Goal: Task Accomplishment & Management: Manage account settings

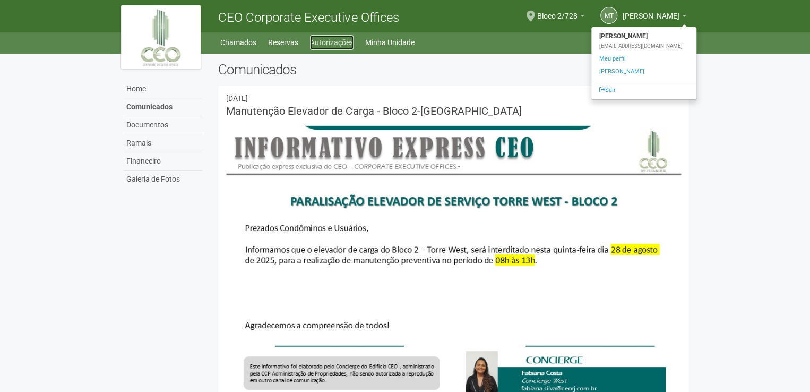
click at [328, 40] on link "Autorizações" at bounding box center [332, 42] width 44 height 15
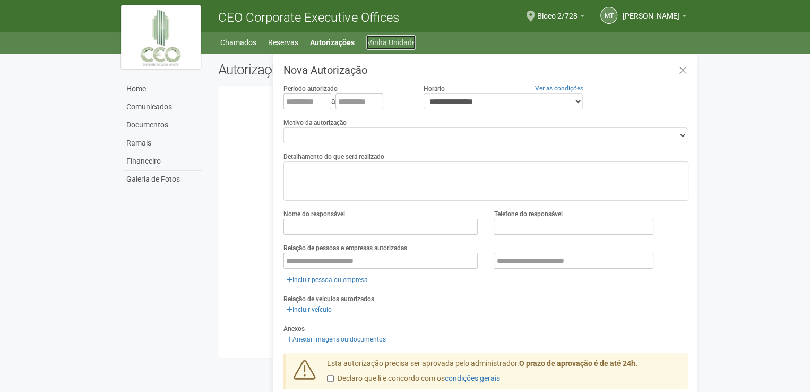
click at [379, 46] on link "Minha Unidade" at bounding box center [390, 42] width 49 height 15
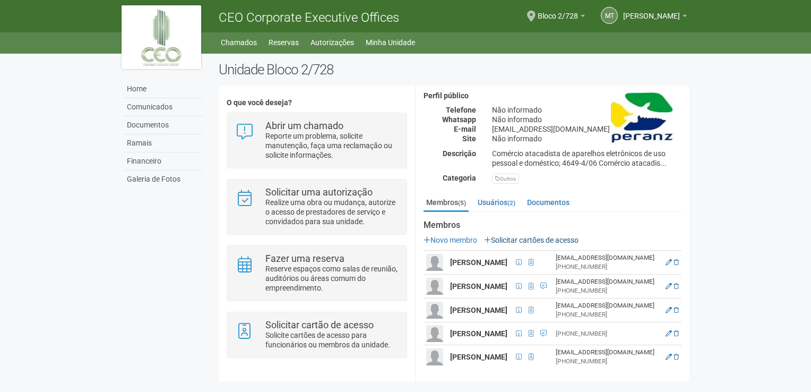
scroll to position [129, 0]
drag, startPoint x: 675, startPoint y: 252, endPoint x: 442, endPoint y: 48, distance: 309.7
click at [675, 259] on icon at bounding box center [676, 262] width 5 height 6
click at [672, 259] on icon at bounding box center [669, 262] width 6 height 6
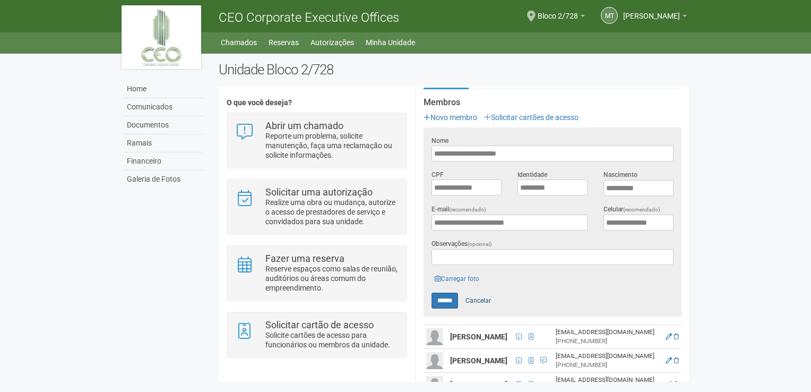
scroll to position [235, 0]
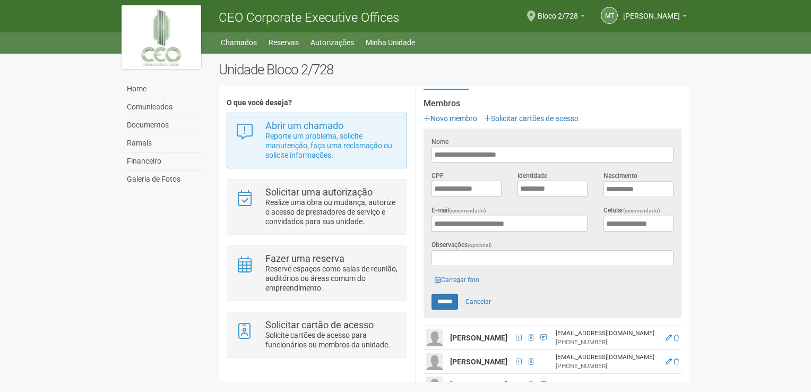
drag, startPoint x: 558, startPoint y: 148, endPoint x: 397, endPoint y: 144, distance: 160.9
click at [397, 144] on div "**********" at bounding box center [454, 233] width 471 height 280
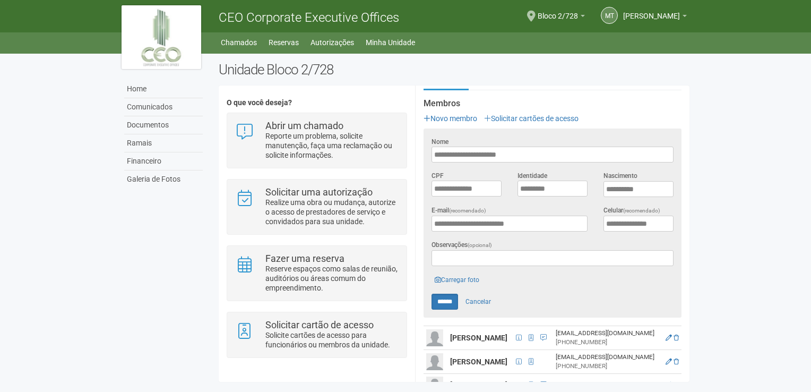
click at [554, 160] on input "**********" at bounding box center [553, 155] width 242 height 16
drag, startPoint x: 557, startPoint y: 150, endPoint x: 427, endPoint y: 140, distance: 130.5
click at [427, 140] on div "**********" at bounding box center [553, 149] width 258 height 26
drag, startPoint x: 569, startPoint y: 189, endPoint x: 440, endPoint y: 178, distance: 129.4
click at [440, 178] on div "**********" at bounding box center [553, 187] width 258 height 35
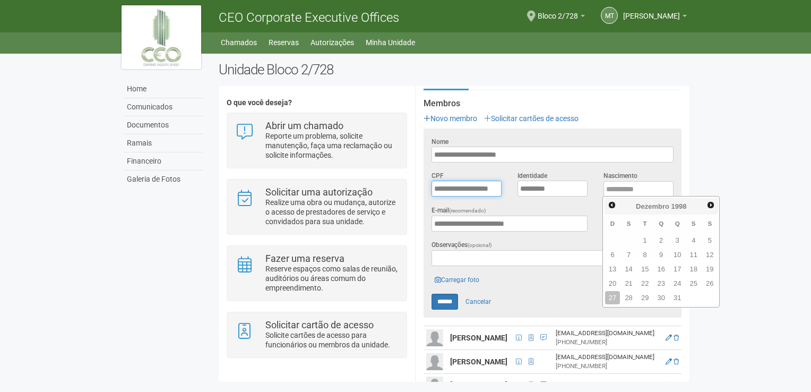
type input "**********"
type input "****"
click at [687, 174] on div "**********" at bounding box center [553, 249] width 274 height 353
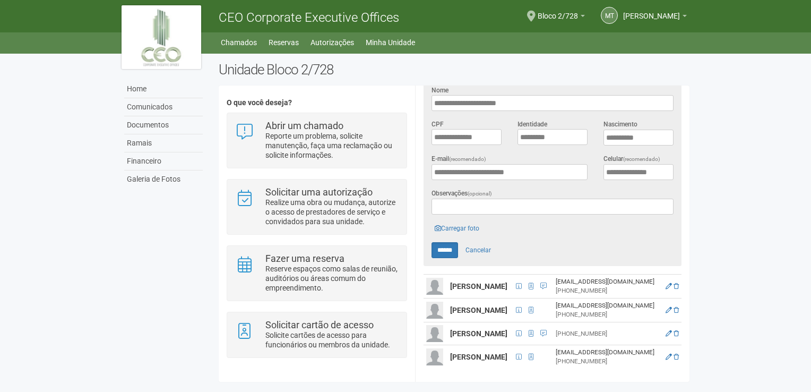
scroll to position [297, 0]
click at [486, 242] on link "Cancelar" at bounding box center [478, 250] width 37 height 16
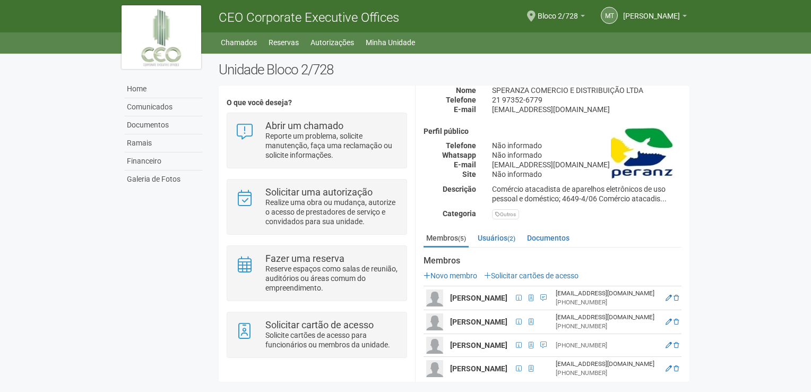
scroll to position [0, 0]
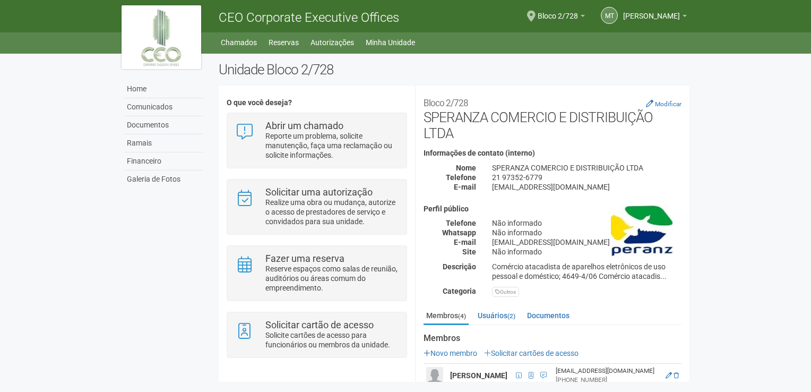
scroll to position [101, 0]
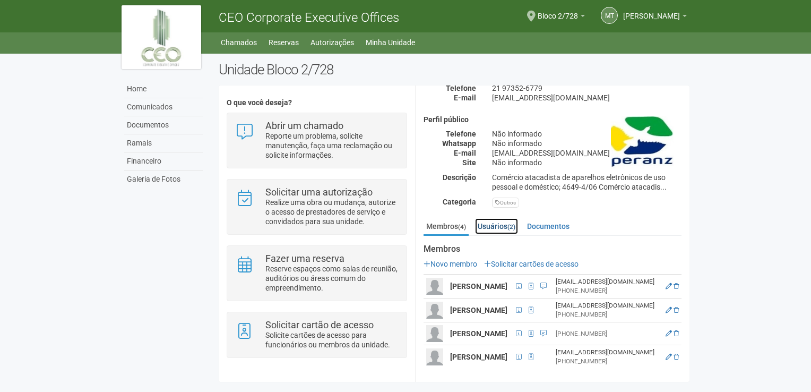
click at [498, 218] on link "Usuários (2)" at bounding box center [496, 226] width 43 height 16
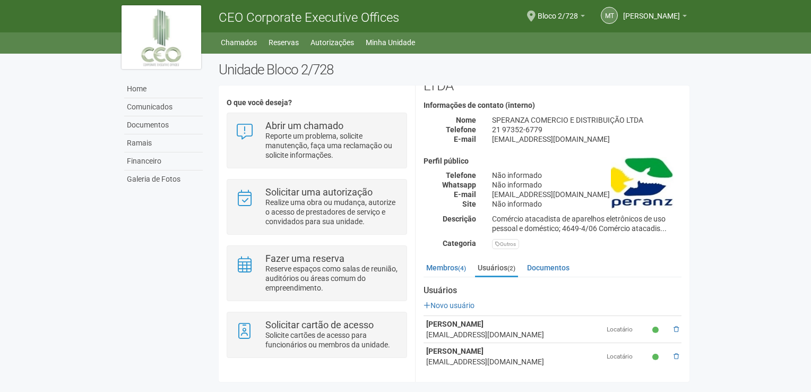
scroll to position [47, 0]
click at [452, 268] on link "Membros (4)" at bounding box center [446, 268] width 45 height 16
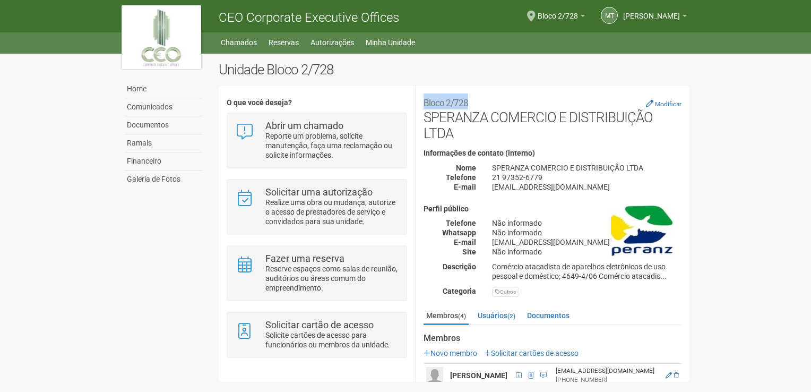
drag, startPoint x: 423, startPoint y: 105, endPoint x: 465, endPoint y: 106, distance: 42.0
click at [465, 106] on small "Bloco 2/728" at bounding box center [446, 103] width 45 height 11
drag, startPoint x: 347, startPoint y: 73, endPoint x: 338, endPoint y: 72, distance: 9.7
click at [338, 72] on h2 "Unidade Bloco 2/728" at bounding box center [454, 70] width 471 height 16
drag, startPoint x: 339, startPoint y: 69, endPoint x: 217, endPoint y: 71, distance: 122.2
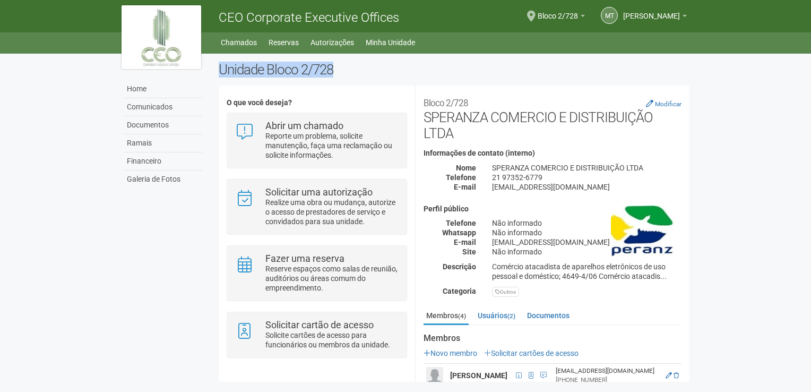
click at [217, 71] on div "Unidade Bloco 2/728 O que você deseja? Abrir um chamado Reporte um problema, so…" at bounding box center [454, 225] width 487 height 326
copy h2 "Unidade Bloco 2/728"
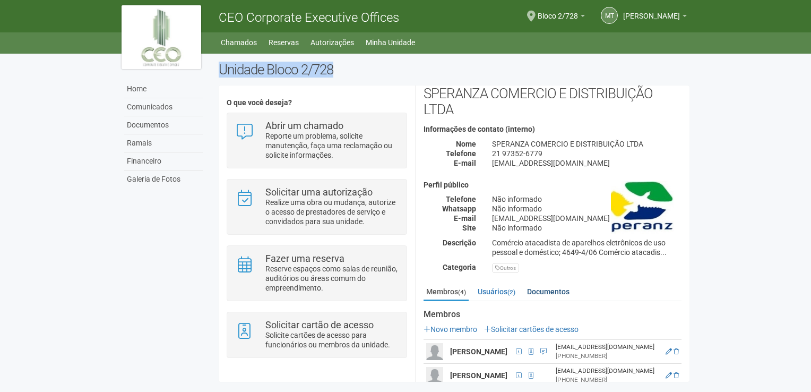
scroll to position [53, 0]
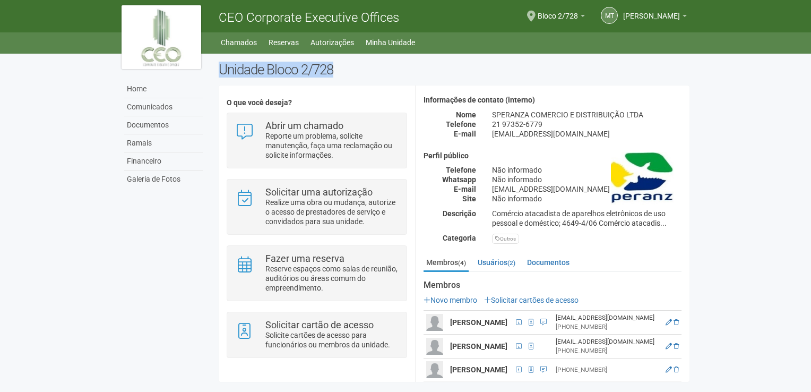
drag, startPoint x: 690, startPoint y: 264, endPoint x: 706, endPoint y: 322, distance: 60.2
click at [703, 323] on body "Aguarde... CEO Corporate Executive Offices MT MARCO TADEU DOS SANTOS DOMINGUES …" at bounding box center [405, 196] width 811 height 392
drag, startPoint x: 706, startPoint y: 322, endPoint x: 125, endPoint y: 304, distance: 581.2
click at [130, 305] on div "Home Comunicados Documentos Ramais Financeiro Galeria de Fotos Unidade Bloco 2/…" at bounding box center [406, 220] width 584 height 333
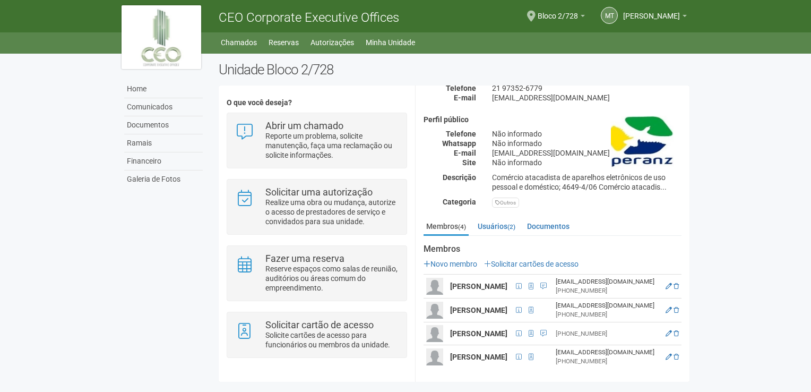
scroll to position [101, 0]
click at [544, 11] on span "Bloco 2/728" at bounding box center [558, 11] width 40 height 19
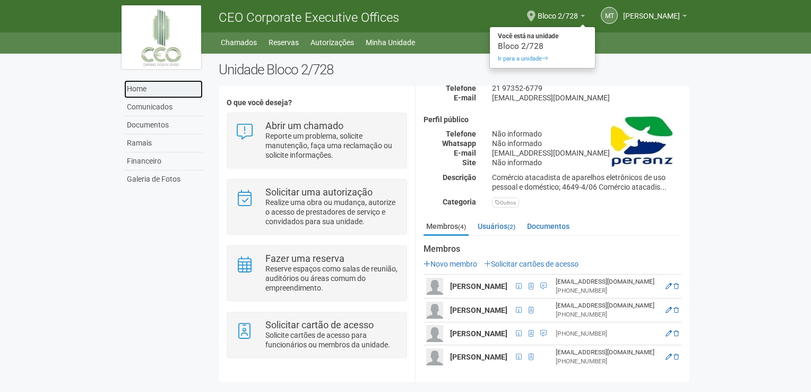
click at [161, 96] on link "Home" at bounding box center [163, 89] width 79 height 18
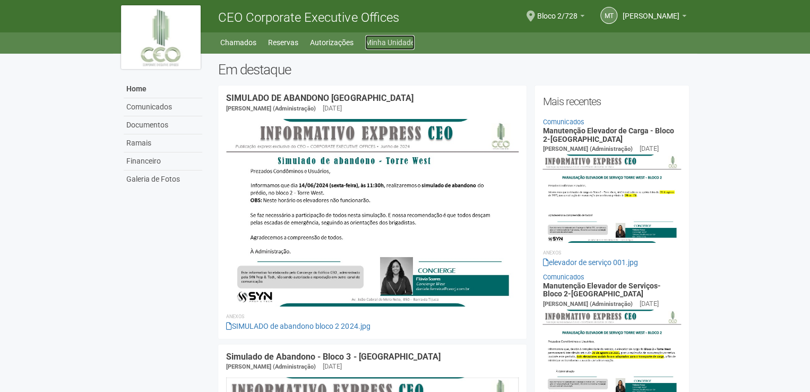
click at [387, 42] on link "Minha Unidade" at bounding box center [389, 42] width 49 height 15
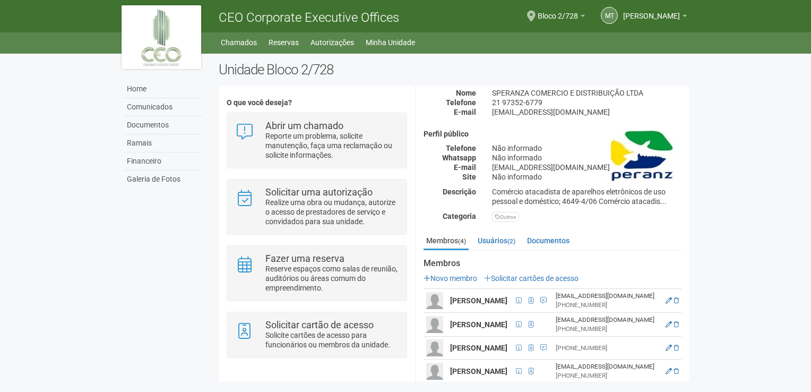
scroll to position [101, 0]
